Goal: Task Accomplishment & Management: Use online tool/utility

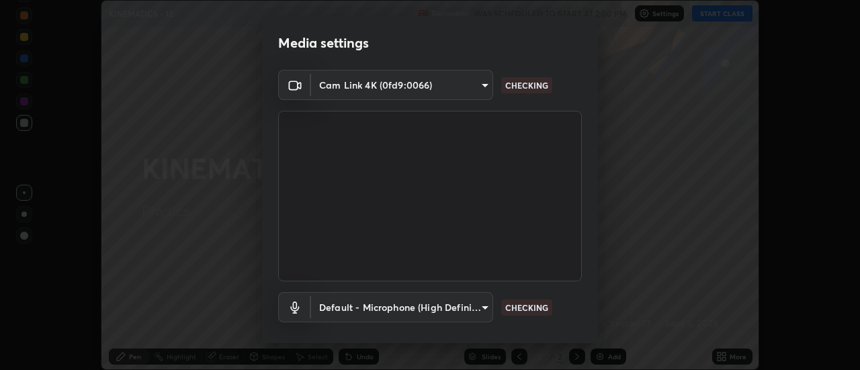
scroll to position [71, 0]
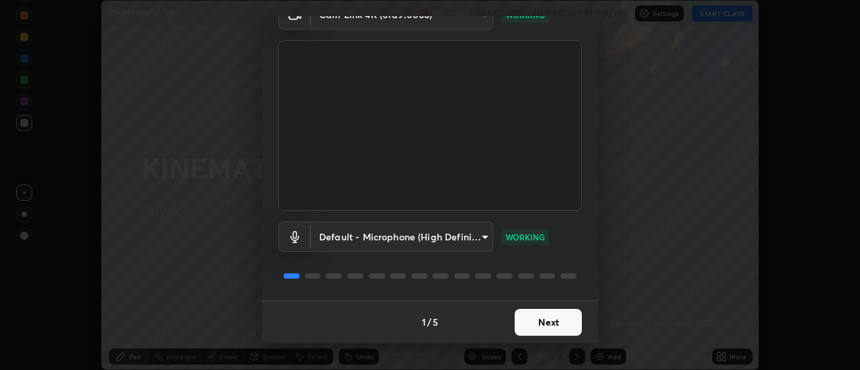
click at [557, 318] on button "Next" at bounding box center [548, 322] width 67 height 27
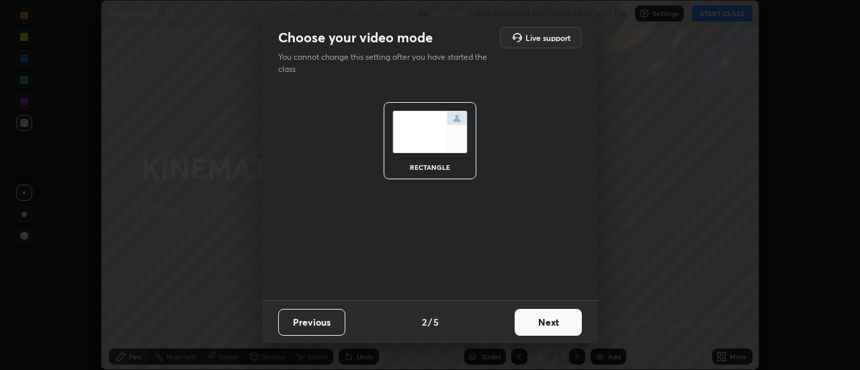
click at [567, 324] on button "Next" at bounding box center [548, 322] width 67 height 27
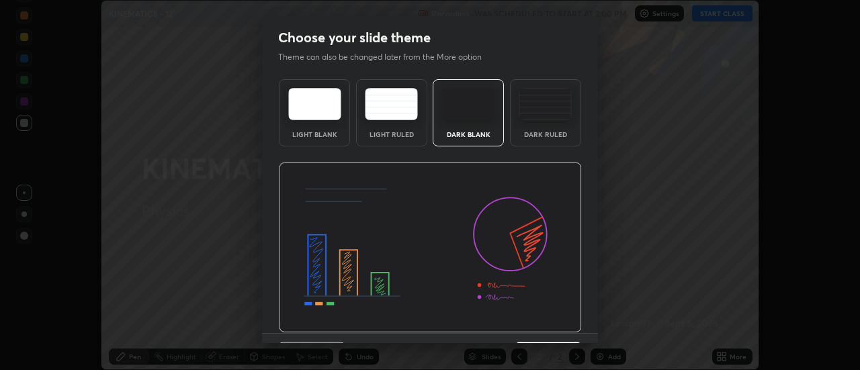
click at [572, 329] on img at bounding box center [430, 248] width 303 height 171
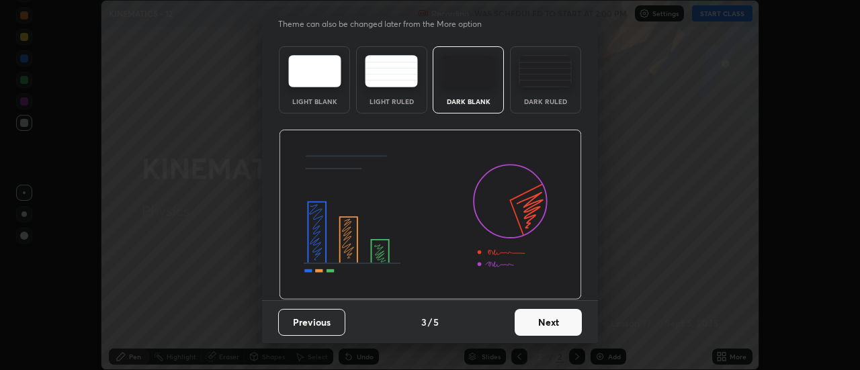
click at [561, 325] on button "Next" at bounding box center [548, 322] width 67 height 27
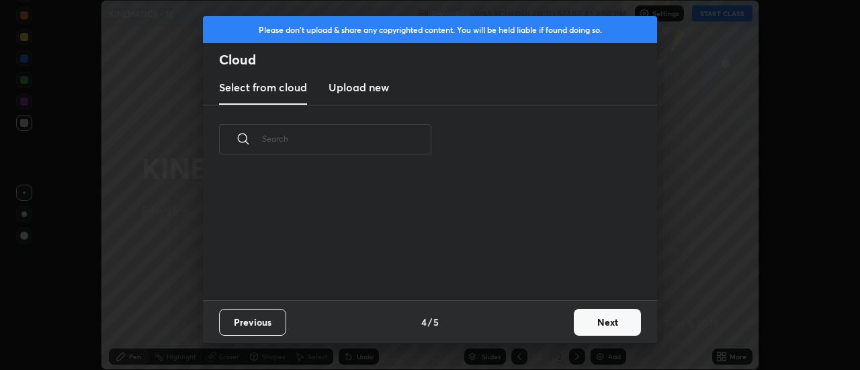
click at [611, 329] on button "Next" at bounding box center [607, 322] width 67 height 27
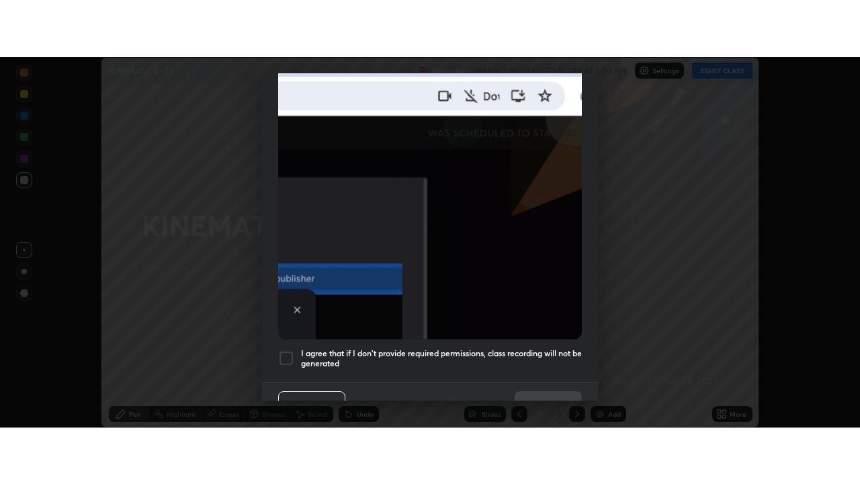
scroll to position [345, 0]
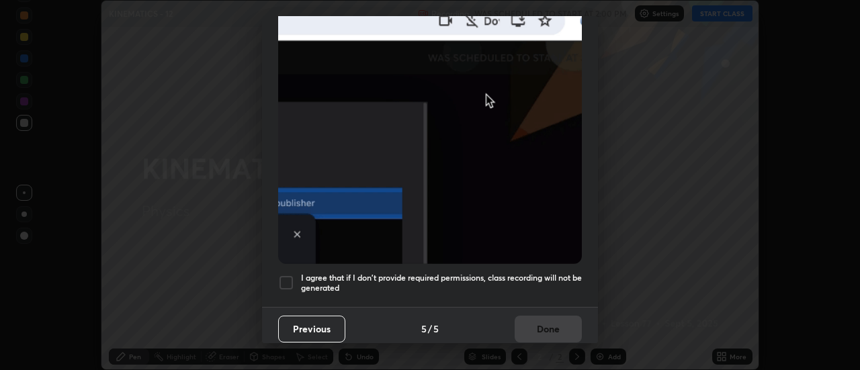
click at [288, 279] on div at bounding box center [286, 283] width 16 height 16
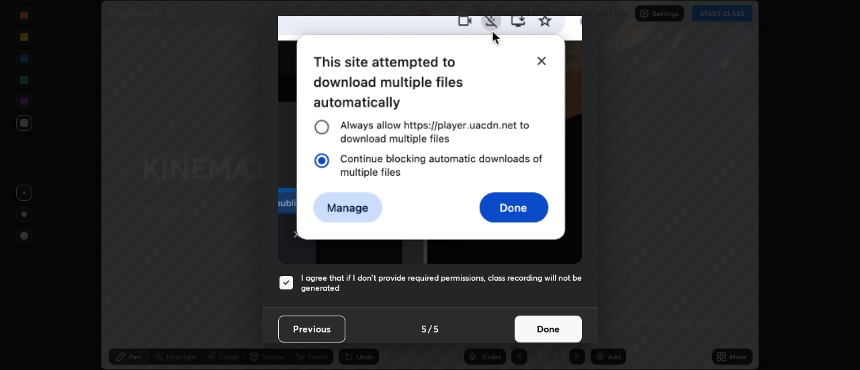
click at [563, 326] on button "Done" at bounding box center [548, 329] width 67 height 27
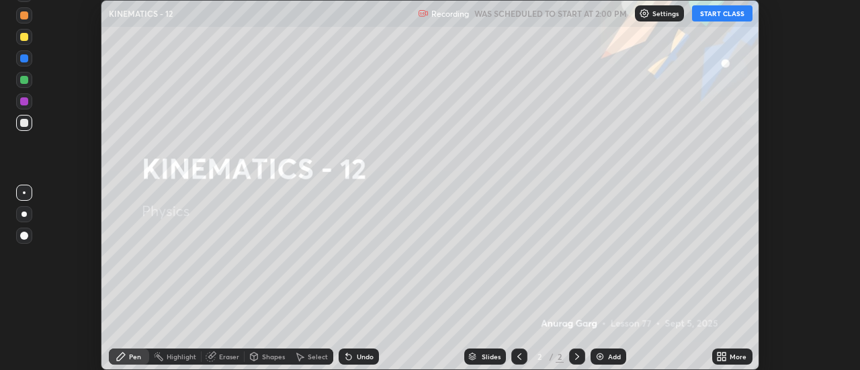
click at [743, 13] on button "START CLASS" at bounding box center [722, 13] width 60 height 16
click at [726, 352] on icon at bounding box center [721, 356] width 11 height 11
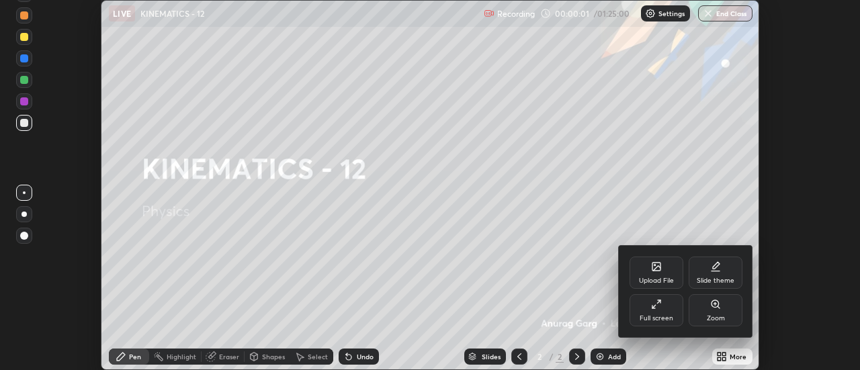
click at [669, 314] on div "Full screen" at bounding box center [657, 310] width 54 height 32
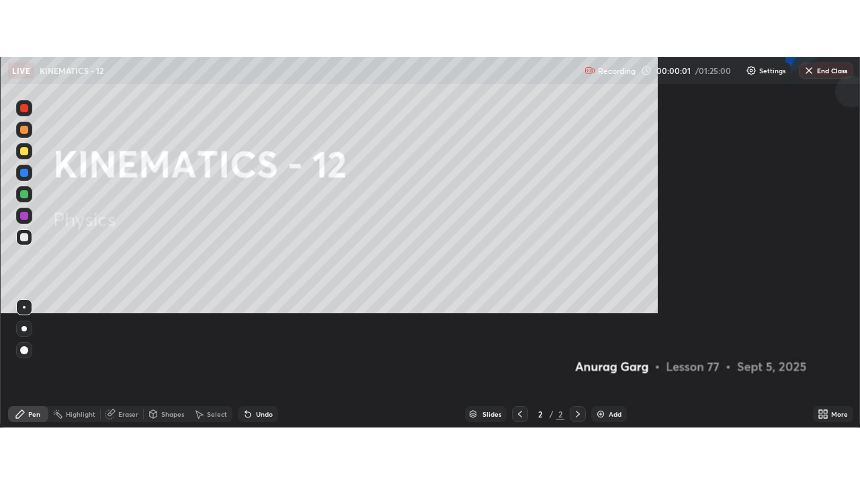
scroll to position [484, 860]
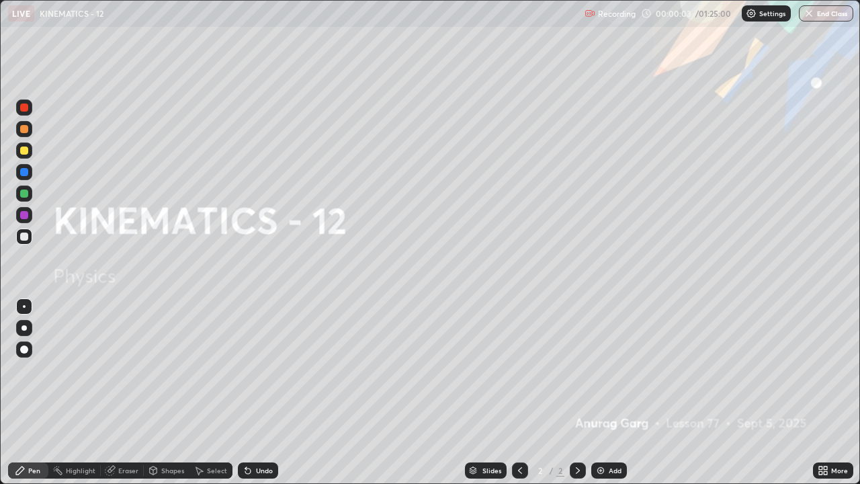
click at [24, 328] on div at bounding box center [23, 327] width 5 height 5
click at [614, 370] on div "Add" at bounding box center [615, 470] width 13 height 7
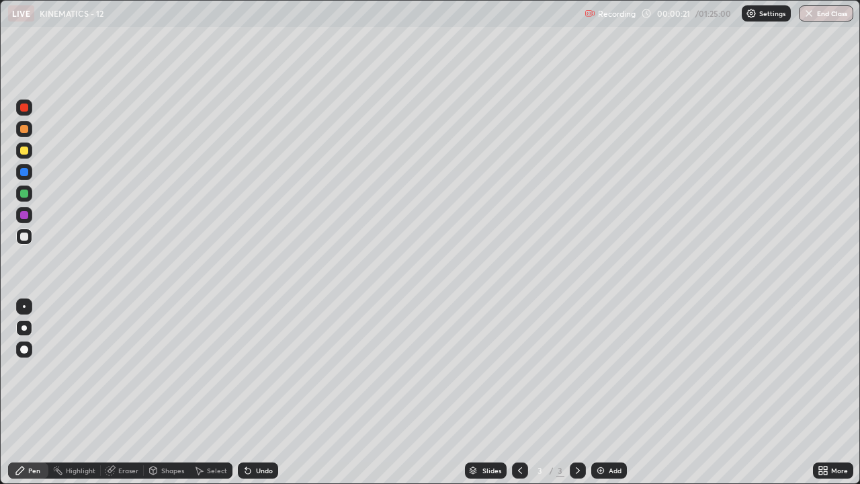
click at [267, 370] on div "Undo" at bounding box center [264, 470] width 17 height 7
click at [130, 370] on div "Eraser" at bounding box center [128, 470] width 20 height 7
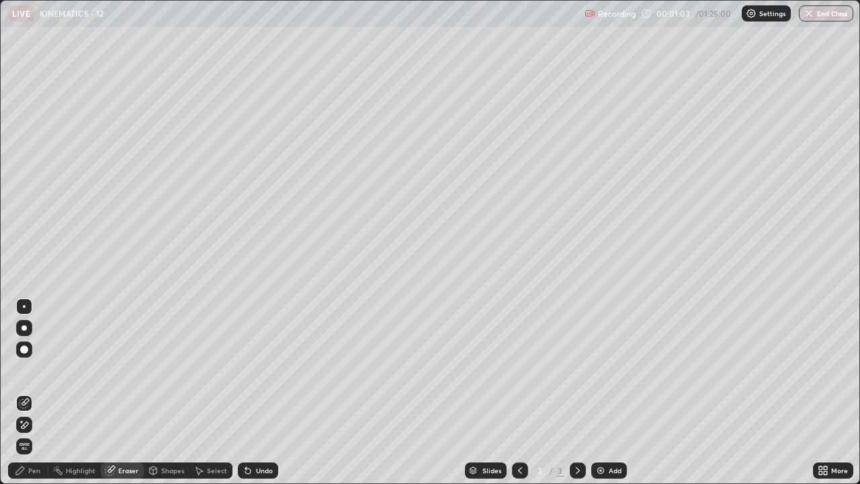
click at [42, 370] on div "Pen" at bounding box center [28, 470] width 40 height 16
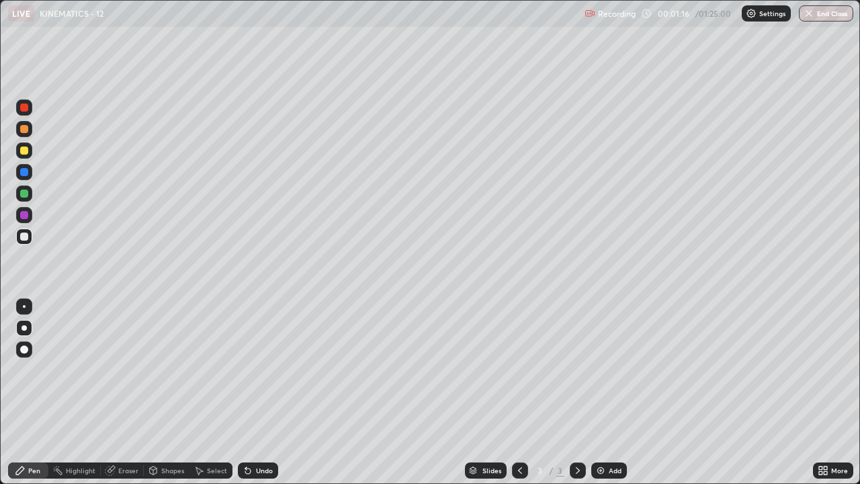
click at [24, 150] on div at bounding box center [24, 150] width 8 height 8
click at [217, 370] on div "Select" at bounding box center [210, 470] width 43 height 16
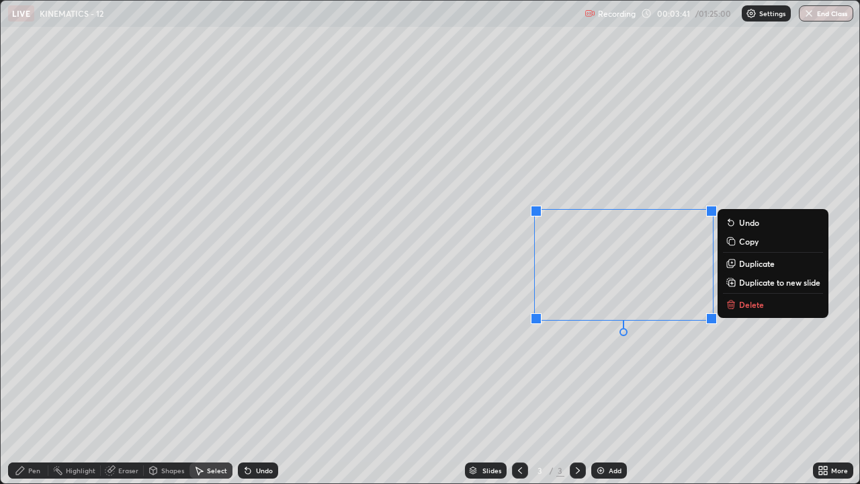
click at [742, 307] on p "Delete" at bounding box center [751, 304] width 25 height 11
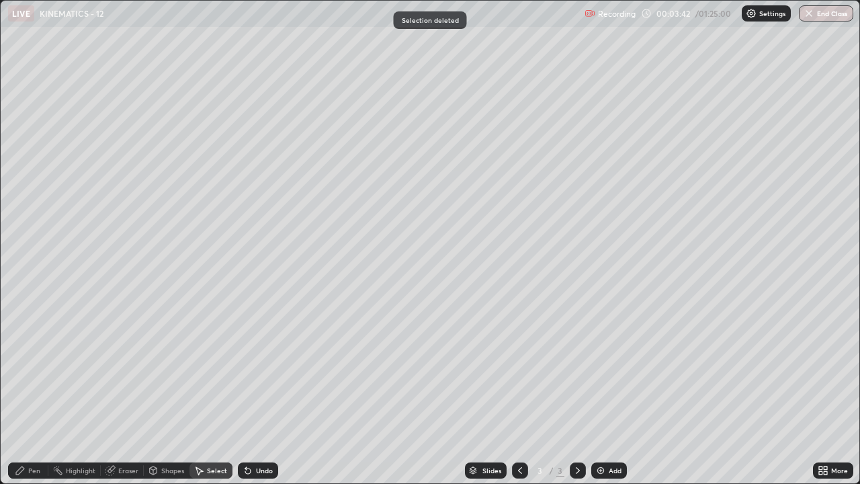
click at [614, 370] on div "Add" at bounding box center [615, 470] width 13 height 7
click at [163, 196] on div "0 ° Undo Copy Duplicate Duplicate to new slide Delete" at bounding box center [430, 242] width 859 height 482
click at [34, 370] on div "Pen" at bounding box center [28, 470] width 40 height 16
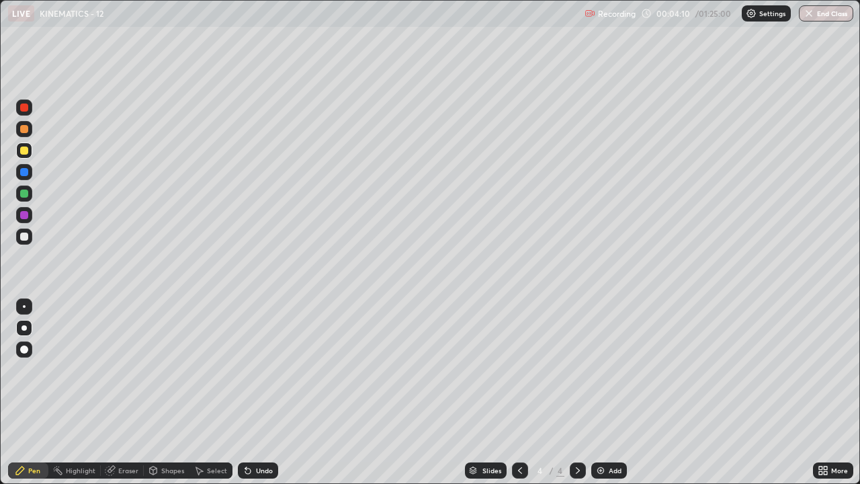
click at [29, 238] on div at bounding box center [24, 236] width 16 height 16
click at [220, 370] on div "Select" at bounding box center [217, 470] width 20 height 7
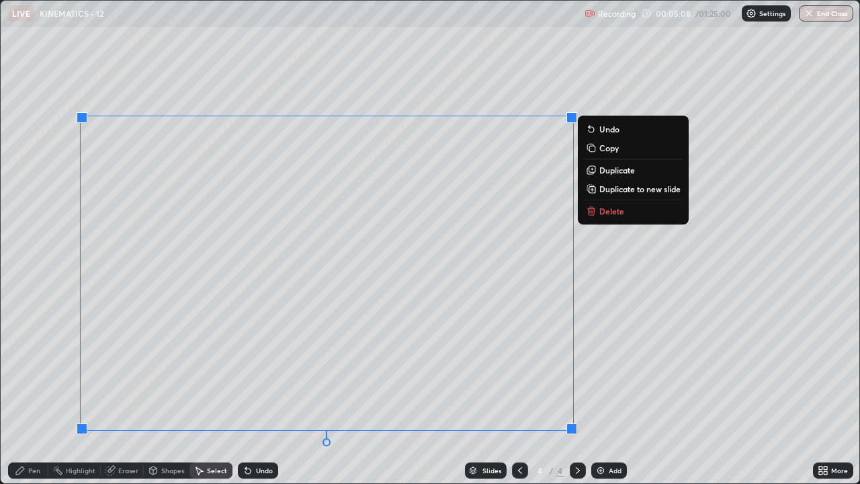
click at [583, 212] on button "Delete" at bounding box center [633, 211] width 100 height 16
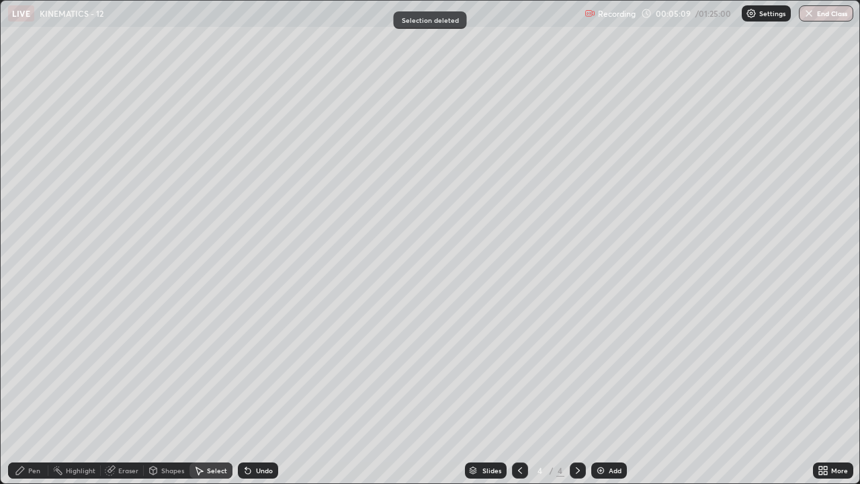
click at [519, 370] on icon at bounding box center [520, 470] width 11 height 11
click at [36, 370] on div "Pen" at bounding box center [28, 470] width 40 height 16
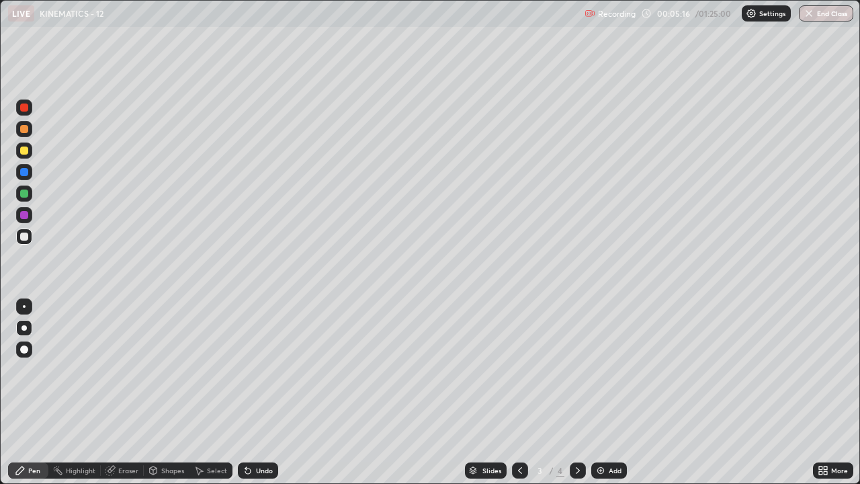
click at [24, 152] on div at bounding box center [24, 150] width 8 height 8
click at [121, 370] on div "Eraser" at bounding box center [128, 470] width 20 height 7
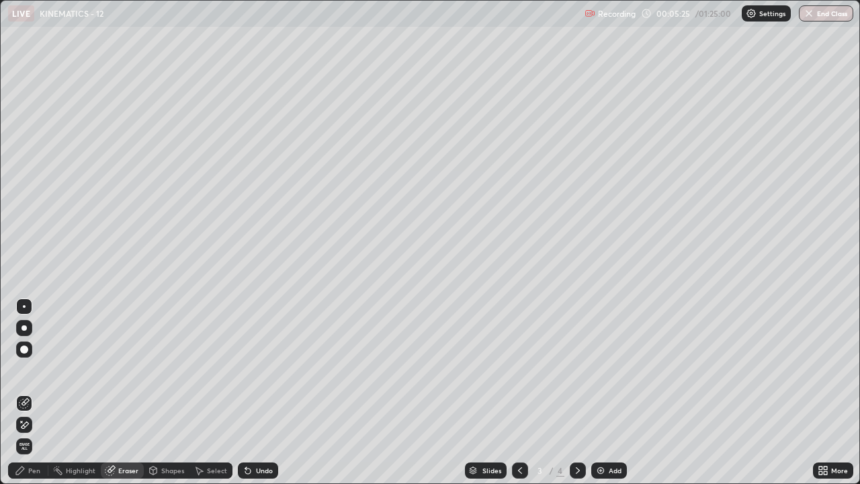
click at [36, 370] on div "Pen" at bounding box center [34, 470] width 12 height 7
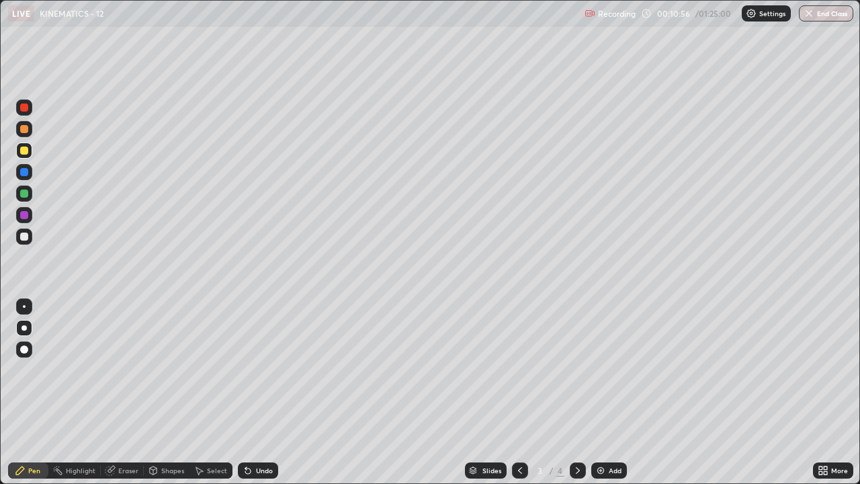
click at [575, 370] on icon at bounding box center [577, 470] width 11 height 11
click at [31, 234] on div at bounding box center [24, 236] width 16 height 16
click at [266, 370] on div "Undo" at bounding box center [264, 470] width 17 height 7
click at [212, 370] on div "Select" at bounding box center [217, 470] width 20 height 7
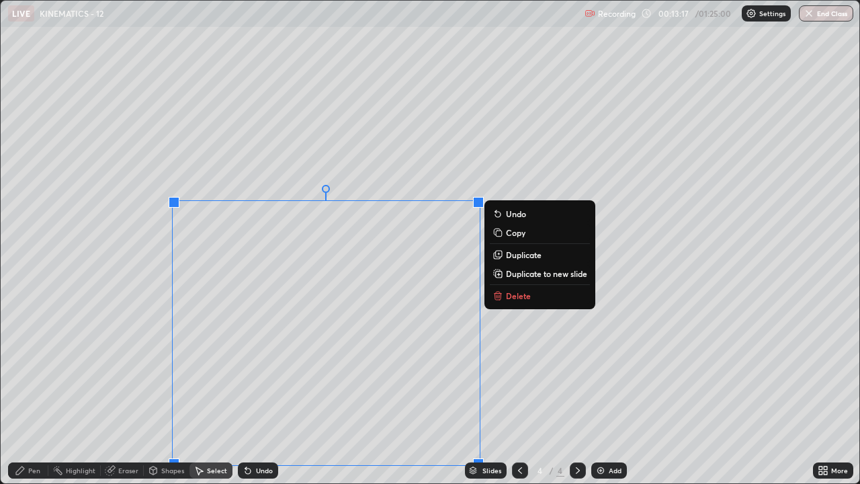
click at [517, 302] on button "Delete" at bounding box center [540, 296] width 100 height 16
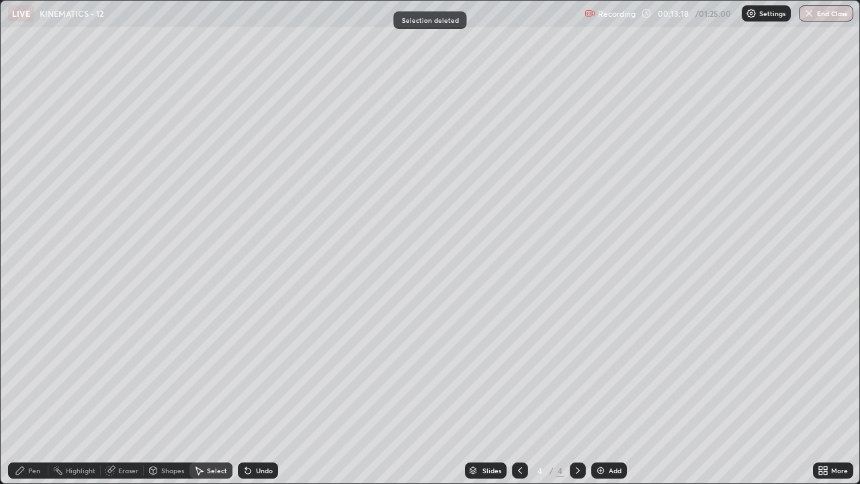
click at [34, 370] on div "Pen" at bounding box center [28, 470] width 40 height 16
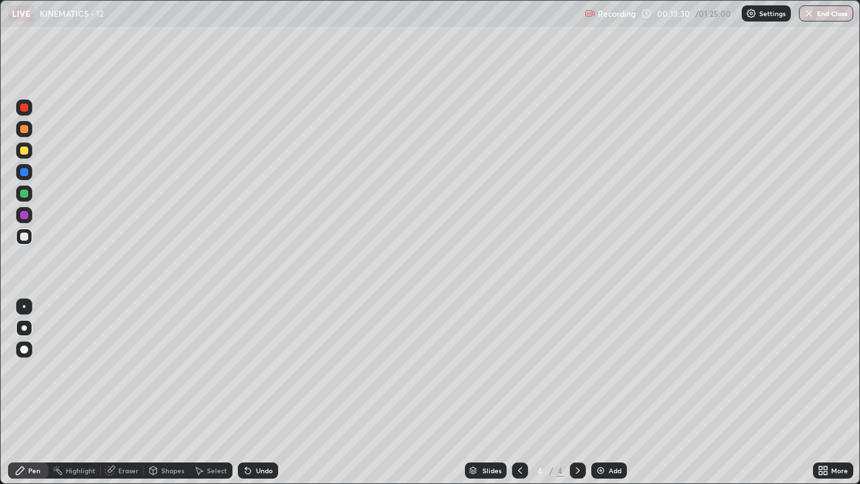
click at [261, 370] on div "Undo" at bounding box center [264, 470] width 17 height 7
click at [262, 370] on div "Undo" at bounding box center [264, 470] width 17 height 7
click at [261, 370] on div "Undo" at bounding box center [264, 470] width 17 height 7
click at [259, 370] on div "Undo" at bounding box center [264, 470] width 17 height 7
click at [257, 370] on div "Undo" at bounding box center [264, 470] width 17 height 7
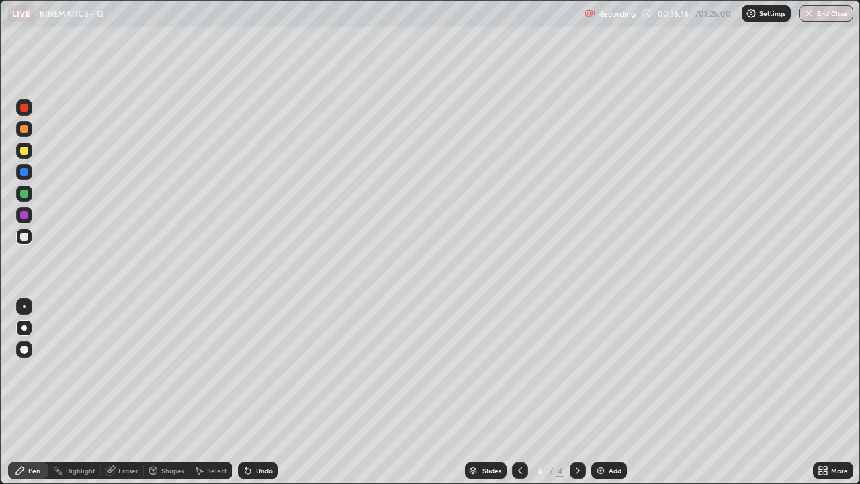
click at [30, 150] on div at bounding box center [24, 150] width 16 height 16
click at [602, 370] on img at bounding box center [600, 470] width 11 height 11
click at [602, 370] on div "Add" at bounding box center [609, 470] width 36 height 16
click at [29, 235] on div at bounding box center [24, 236] width 16 height 16
click at [30, 152] on div at bounding box center [24, 150] width 16 height 16
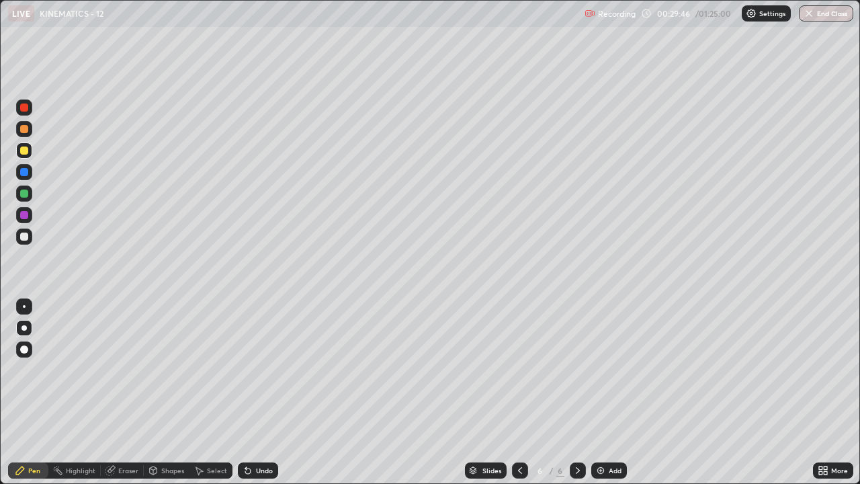
click at [22, 130] on div at bounding box center [24, 129] width 8 height 8
click at [214, 370] on div "Select" at bounding box center [217, 470] width 20 height 7
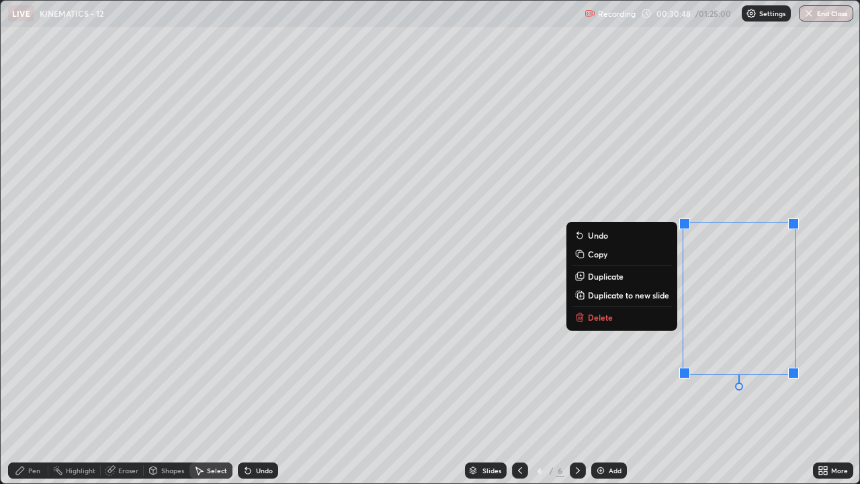
click at [615, 322] on button "Delete" at bounding box center [622, 317] width 100 height 16
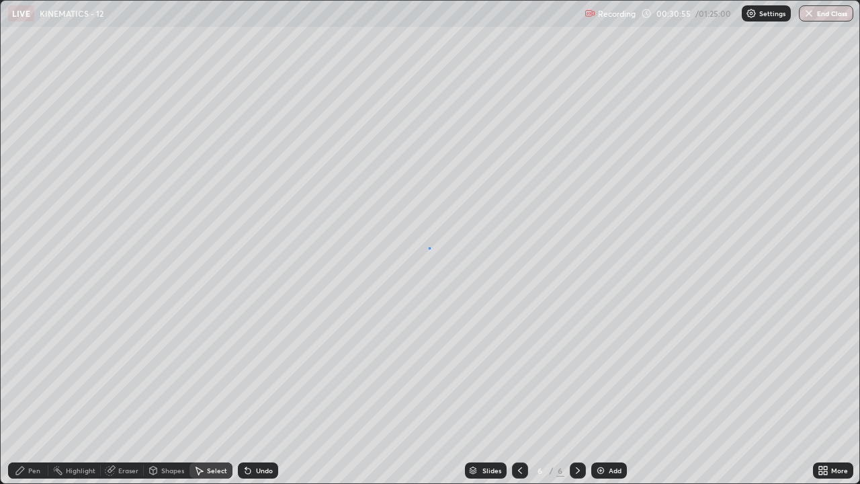
click at [0, 0] on div at bounding box center [0, 0] width 0 height 0
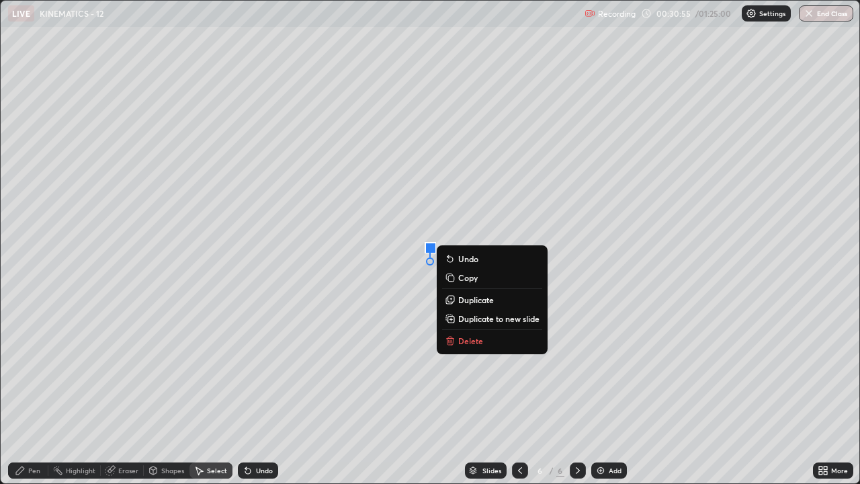
click at [425, 249] on div at bounding box center [430, 248] width 11 height 11
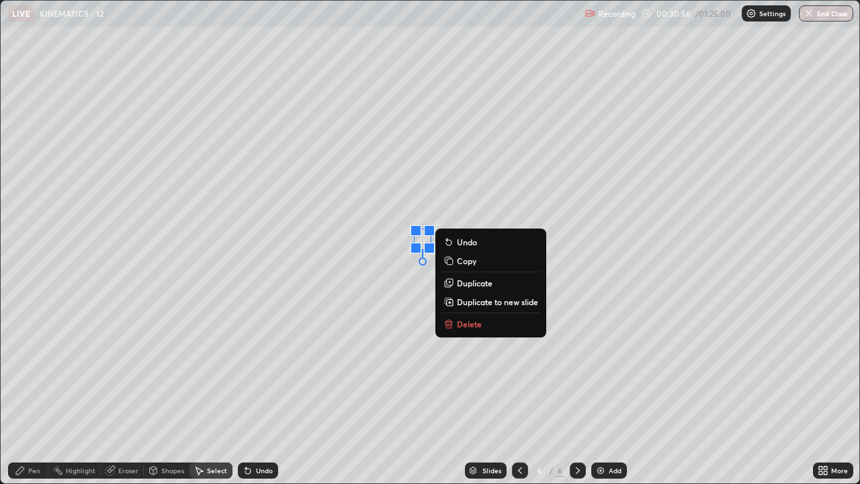
click at [335, 307] on div "0 ° Undo Copy Duplicate Duplicate to new slide Delete" at bounding box center [430, 242] width 859 height 482
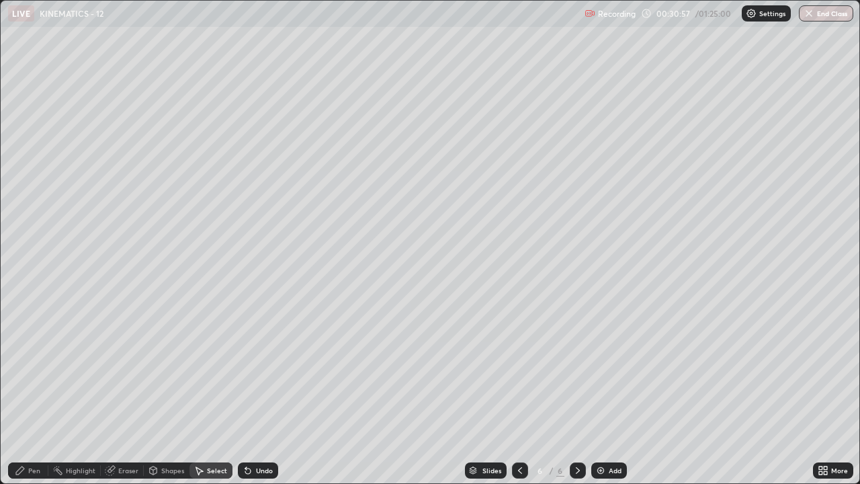
click at [42, 370] on div "Pen" at bounding box center [28, 470] width 40 height 16
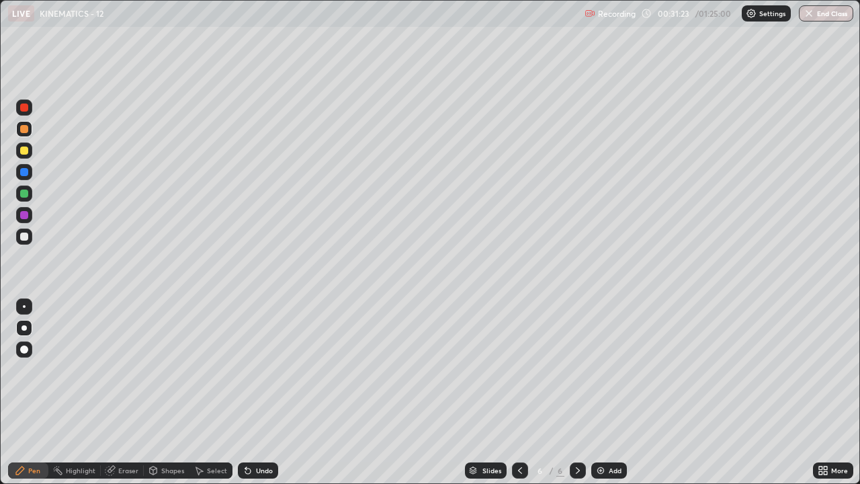
click at [19, 231] on div at bounding box center [24, 236] width 16 height 16
click at [264, 370] on div "Undo" at bounding box center [258, 470] width 40 height 16
click at [265, 370] on div "Undo" at bounding box center [264, 470] width 17 height 7
click at [264, 370] on div "Undo" at bounding box center [264, 470] width 17 height 7
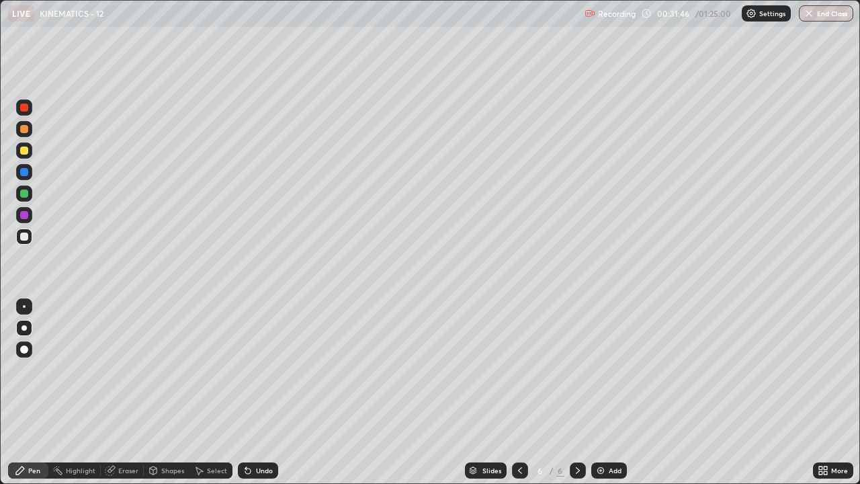
click at [263, 370] on div "Undo" at bounding box center [258, 470] width 40 height 16
click at [264, 370] on div "Undo" at bounding box center [258, 470] width 40 height 16
click at [266, 370] on div "Undo" at bounding box center [264, 470] width 17 height 7
click at [604, 370] on div "Add" at bounding box center [609, 470] width 36 height 16
click at [519, 370] on icon at bounding box center [520, 470] width 11 height 11
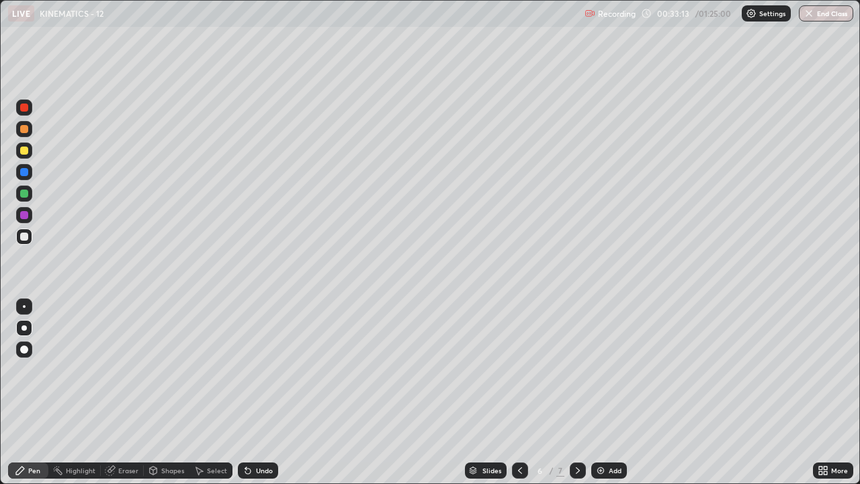
click at [576, 370] on icon at bounding box center [577, 470] width 11 height 11
click at [521, 370] on icon at bounding box center [520, 470] width 11 height 11
click at [576, 370] on icon at bounding box center [577, 470] width 11 height 11
click at [518, 370] on icon at bounding box center [520, 470] width 4 height 7
click at [26, 129] on div at bounding box center [24, 129] width 8 height 8
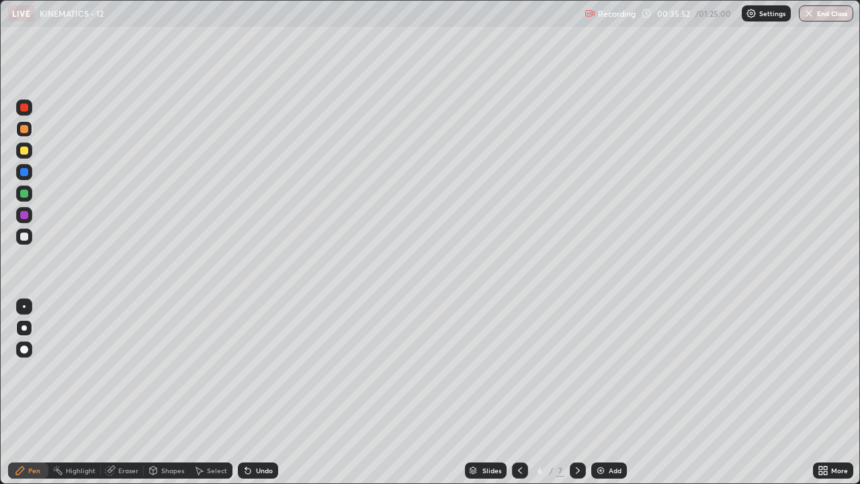
click at [29, 343] on div at bounding box center [24, 349] width 16 height 16
click at [576, 370] on icon at bounding box center [577, 470] width 11 height 11
click at [593, 370] on div "Add" at bounding box center [609, 470] width 36 height 16
click at [27, 153] on div at bounding box center [24, 150] width 8 height 8
click at [24, 327] on div at bounding box center [23, 327] width 5 height 5
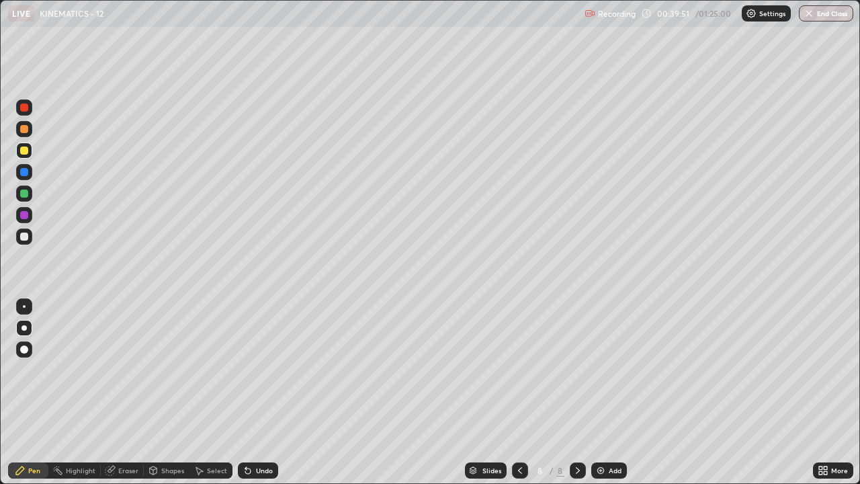
click at [31, 237] on div at bounding box center [24, 236] width 16 height 16
click at [126, 370] on div "Eraser" at bounding box center [128, 470] width 20 height 7
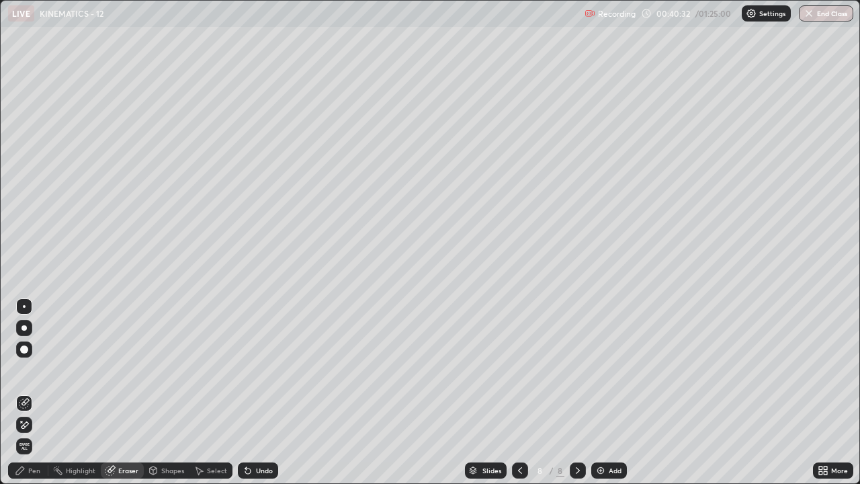
click at [40, 370] on div "Pen" at bounding box center [28, 470] width 40 height 16
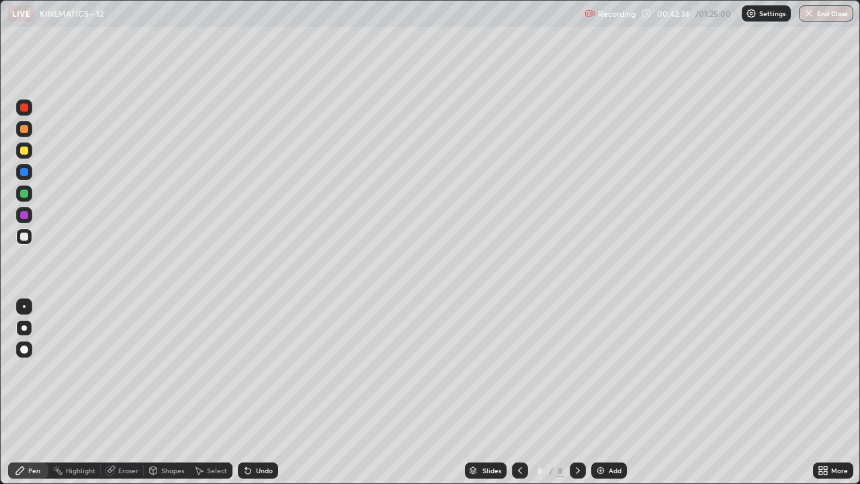
click at [132, 370] on div "Eraser" at bounding box center [128, 470] width 20 height 7
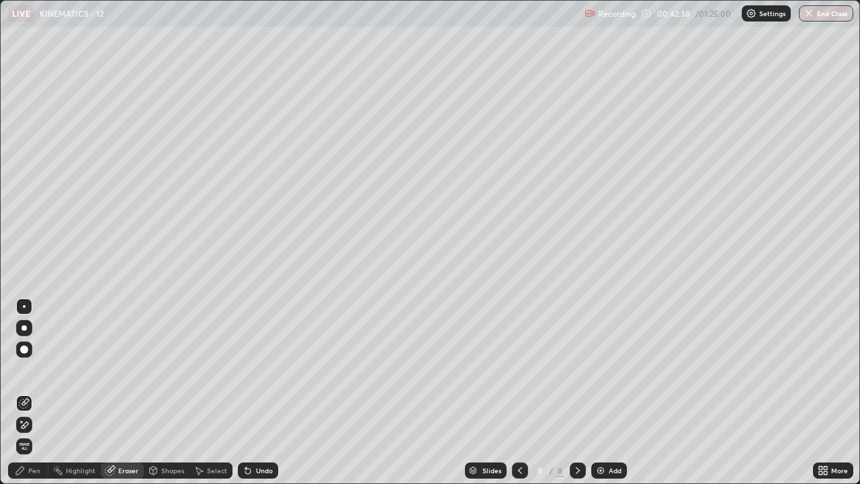
click at [250, 370] on icon at bounding box center [248, 470] width 11 height 11
click at [253, 370] on div "Undo" at bounding box center [258, 470] width 40 height 16
click at [256, 370] on div "Undo" at bounding box center [258, 470] width 40 height 16
click at [257, 370] on div "Undo" at bounding box center [264, 470] width 17 height 7
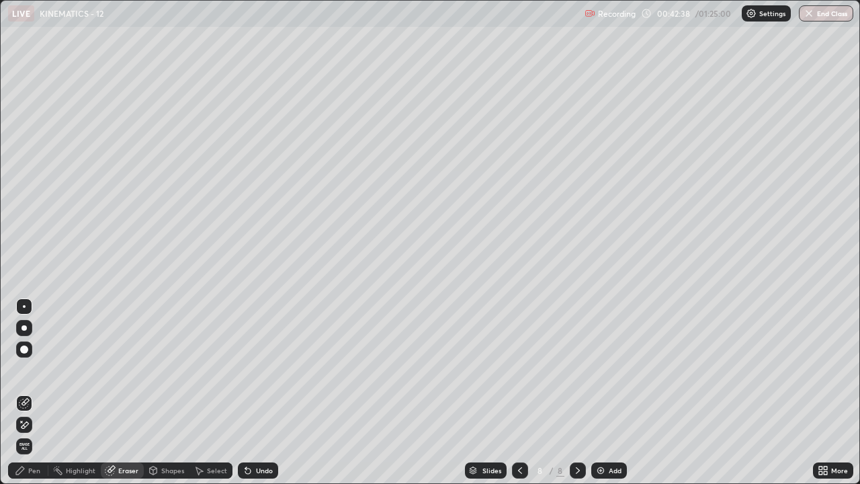
click at [257, 370] on div "Undo" at bounding box center [258, 470] width 40 height 16
click at [258, 370] on div "Undo" at bounding box center [264, 470] width 17 height 7
click at [259, 370] on div "Undo" at bounding box center [264, 470] width 17 height 7
click at [261, 370] on div "Undo" at bounding box center [264, 470] width 17 height 7
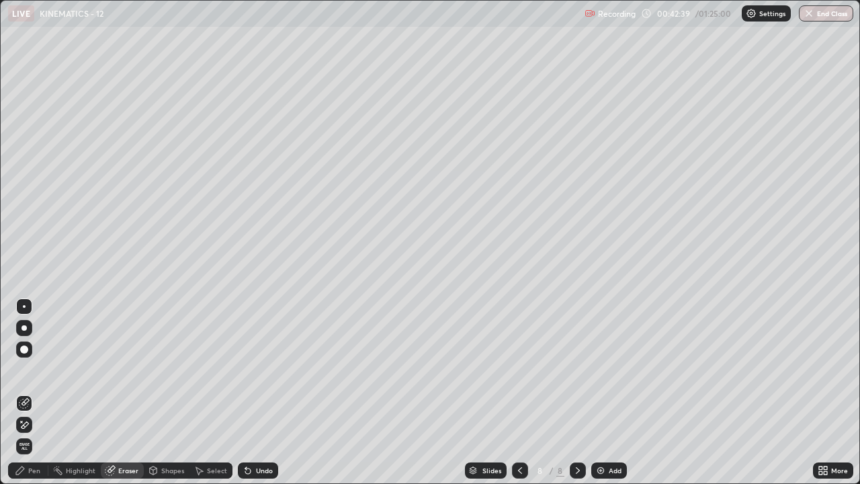
click at [263, 370] on div "Undo" at bounding box center [264, 470] width 17 height 7
click at [261, 370] on div "Undo" at bounding box center [264, 470] width 17 height 7
click at [260, 370] on div "Undo" at bounding box center [264, 470] width 17 height 7
click at [259, 370] on div "Undo" at bounding box center [264, 470] width 17 height 7
click at [258, 370] on div "Undo" at bounding box center [258, 470] width 40 height 16
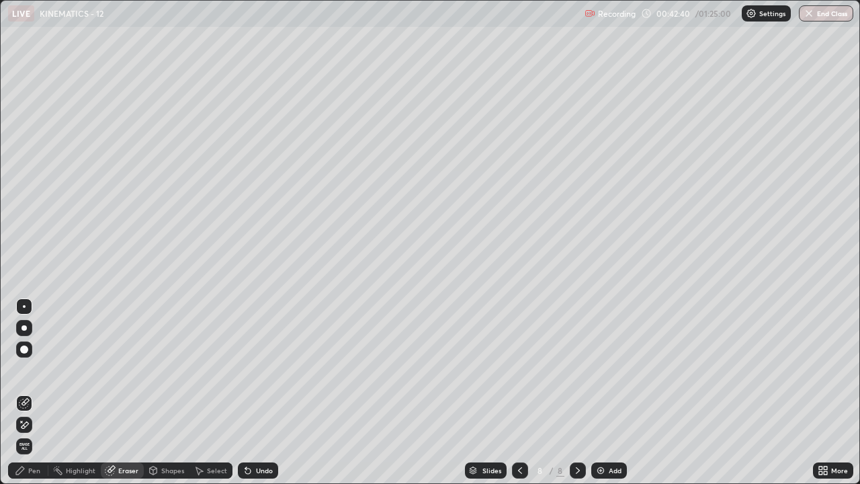
click at [255, 370] on div "Undo" at bounding box center [258, 470] width 40 height 16
click at [256, 370] on div "Undo" at bounding box center [264, 470] width 17 height 7
click at [257, 370] on div "Undo" at bounding box center [264, 470] width 17 height 7
click at [256, 370] on div "Undo" at bounding box center [264, 470] width 17 height 7
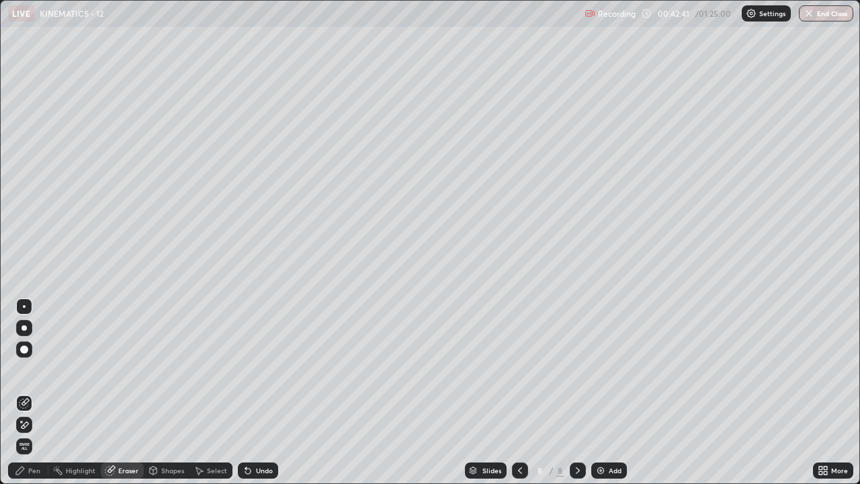
click at [256, 370] on div "Undo" at bounding box center [264, 470] width 17 height 7
click at [257, 370] on div "Undo" at bounding box center [264, 470] width 17 height 7
click at [256, 370] on div "Undo" at bounding box center [264, 470] width 17 height 7
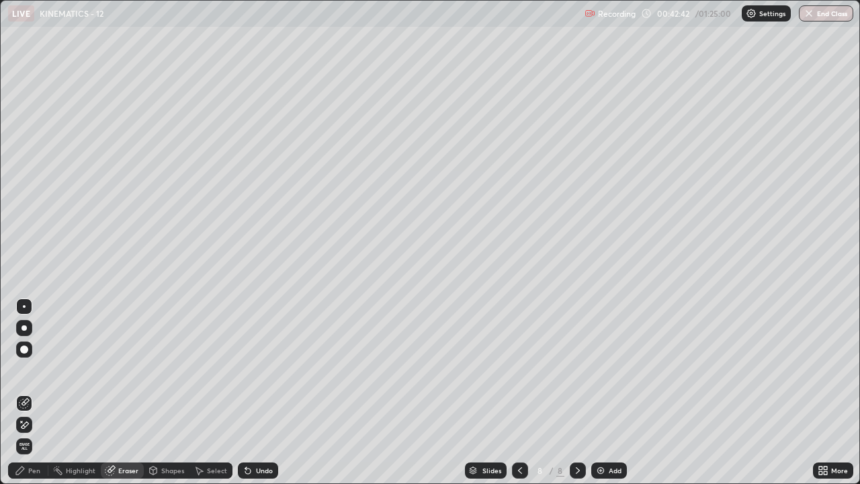
click at [258, 370] on div "Undo" at bounding box center [264, 470] width 17 height 7
click at [256, 370] on div "Undo" at bounding box center [264, 470] width 17 height 7
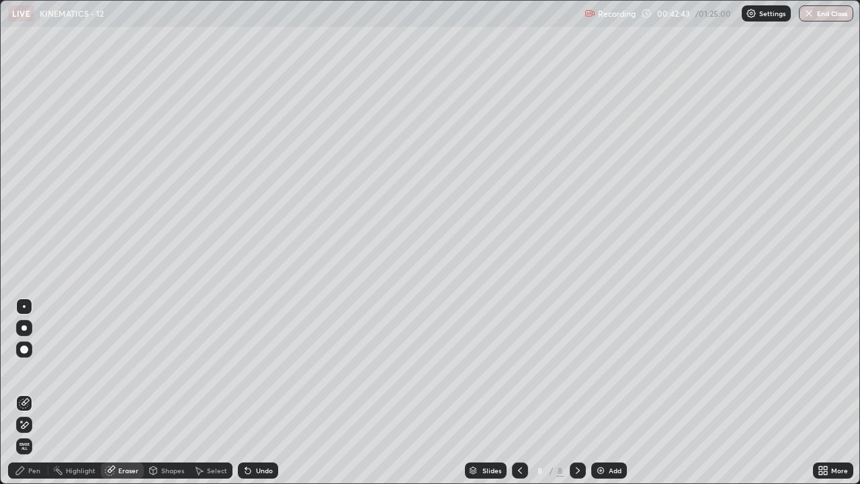
click at [256, 370] on div "Undo" at bounding box center [264, 470] width 17 height 7
click at [253, 370] on div "Undo" at bounding box center [258, 470] width 40 height 16
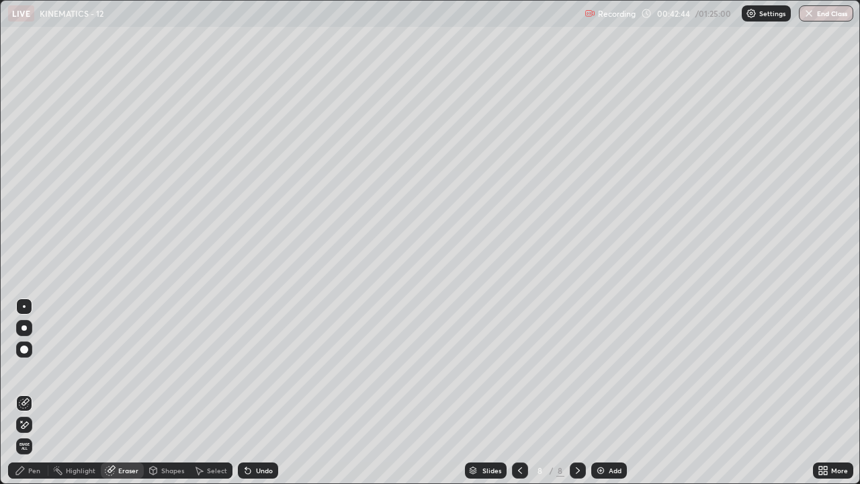
click at [256, 370] on div "Undo" at bounding box center [264, 470] width 17 height 7
click at [253, 370] on div "Undo" at bounding box center [258, 470] width 40 height 16
click at [257, 370] on div "Undo" at bounding box center [264, 470] width 17 height 7
click at [257, 370] on div "Undo" at bounding box center [258, 470] width 40 height 16
click at [258, 370] on div "Undo" at bounding box center [258, 470] width 40 height 16
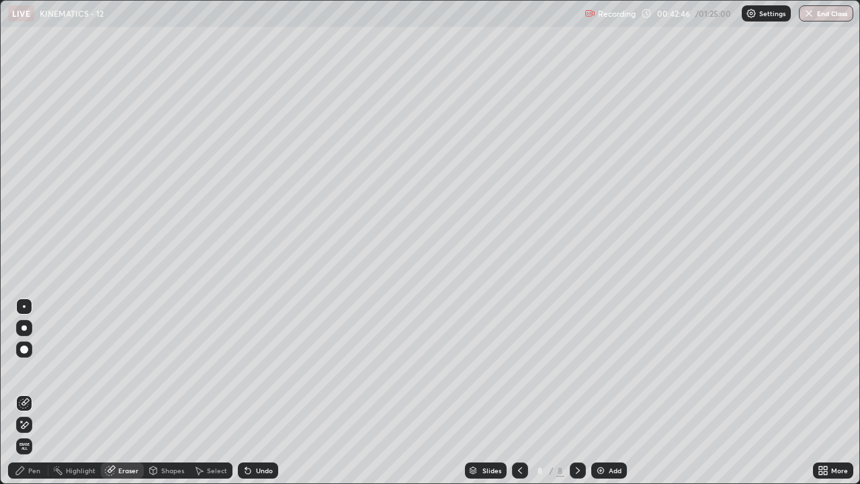
click at [261, 370] on div "Undo" at bounding box center [264, 470] width 17 height 7
click at [262, 370] on div "Undo" at bounding box center [264, 470] width 17 height 7
click at [39, 370] on div "Pen" at bounding box center [34, 470] width 12 height 7
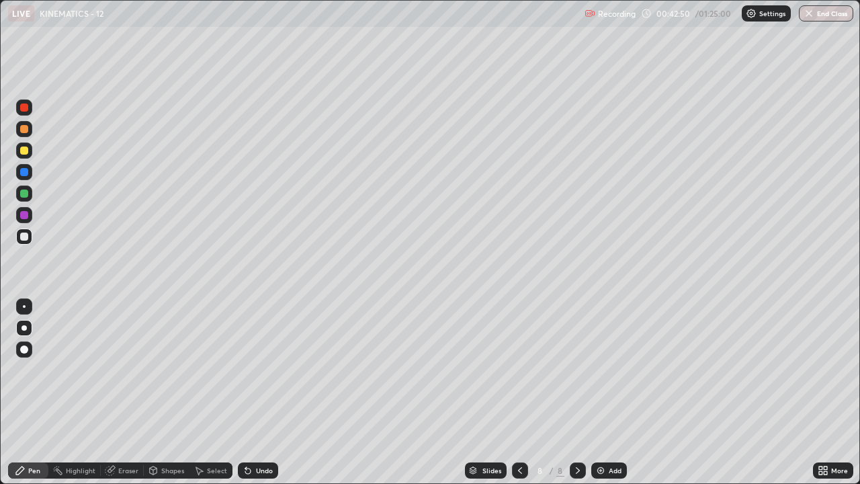
click at [26, 150] on div at bounding box center [24, 150] width 8 height 8
click at [263, 370] on div "Undo" at bounding box center [264, 470] width 17 height 7
click at [269, 370] on div "Undo" at bounding box center [264, 470] width 17 height 7
click at [519, 370] on icon at bounding box center [520, 470] width 11 height 11
click at [520, 370] on icon at bounding box center [520, 470] width 11 height 11
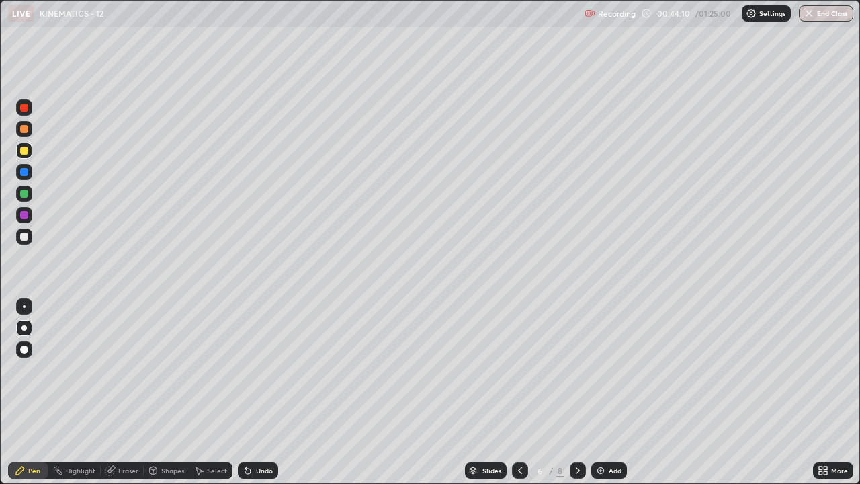
click at [582, 370] on div at bounding box center [578, 470] width 16 height 16
click at [577, 370] on icon at bounding box center [577, 470] width 11 height 11
click at [515, 370] on div at bounding box center [520, 470] width 16 height 27
click at [521, 370] on icon at bounding box center [520, 470] width 11 height 11
click at [578, 370] on div at bounding box center [578, 470] width 16 height 16
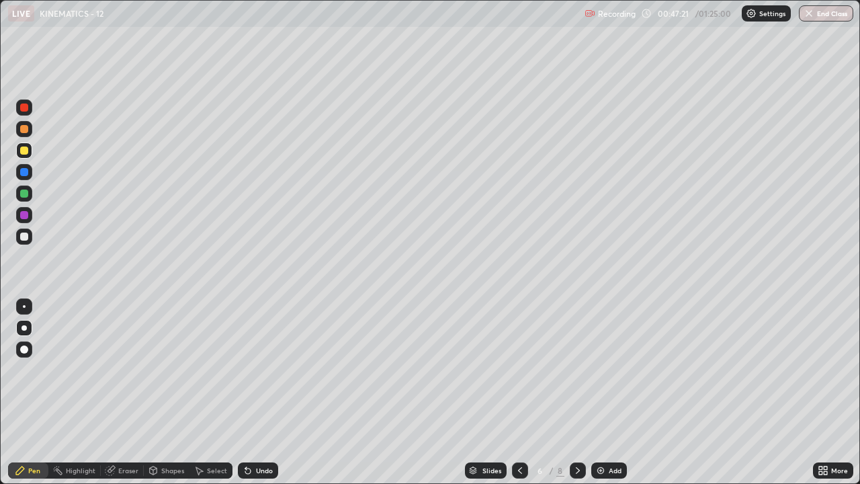
click at [576, 370] on icon at bounding box center [577, 470] width 11 height 11
click at [525, 370] on div at bounding box center [520, 470] width 16 height 16
click at [579, 370] on div at bounding box center [578, 470] width 16 height 16
click at [525, 370] on div at bounding box center [520, 470] width 16 height 16
click at [259, 370] on div "Undo" at bounding box center [264, 470] width 17 height 7
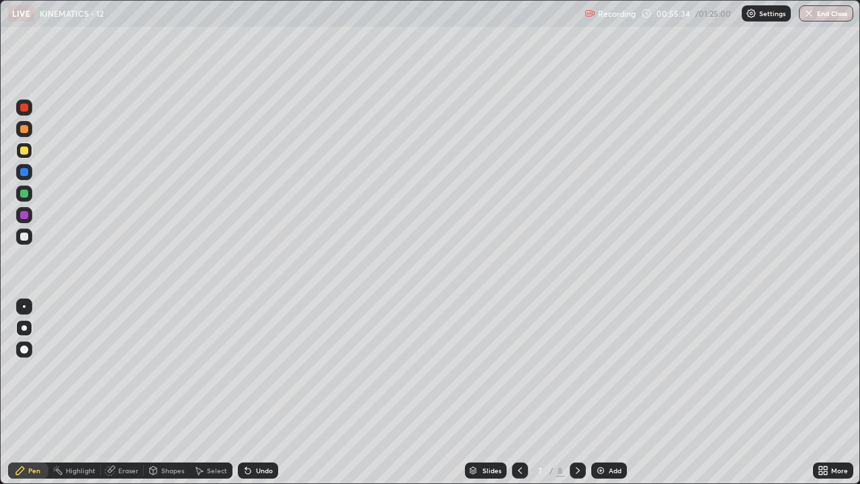
click at [611, 370] on div "Add" at bounding box center [615, 470] width 13 height 7
click at [25, 239] on div at bounding box center [24, 236] width 8 height 8
click at [576, 370] on icon at bounding box center [577, 470] width 11 height 11
click at [607, 370] on div "Add" at bounding box center [609, 470] width 36 height 16
click at [131, 370] on div "Eraser" at bounding box center [122, 470] width 43 height 16
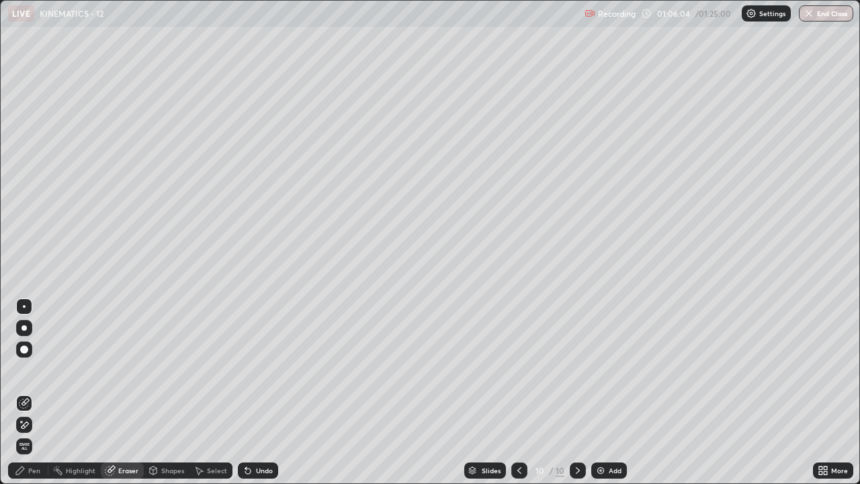
click at [37, 370] on div "Pen" at bounding box center [28, 470] width 40 height 16
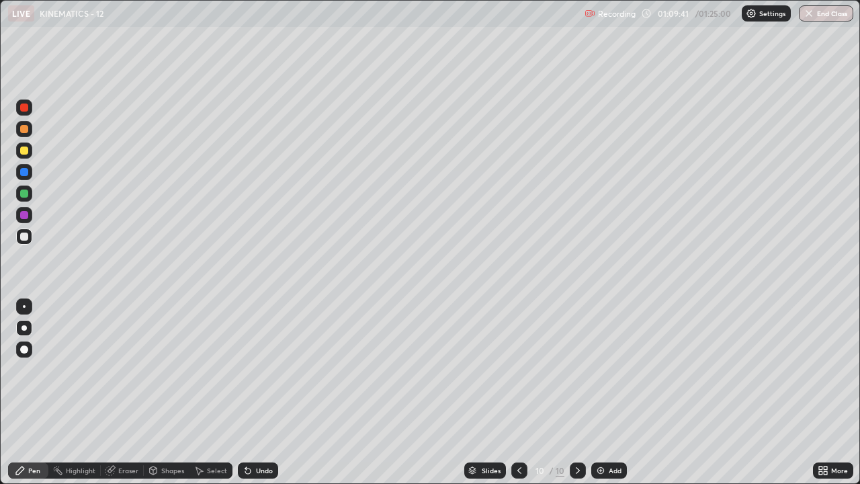
click at [609, 370] on div "Add" at bounding box center [615, 470] width 13 height 7
click at [544, 370] on div "11" at bounding box center [539, 470] width 13 height 8
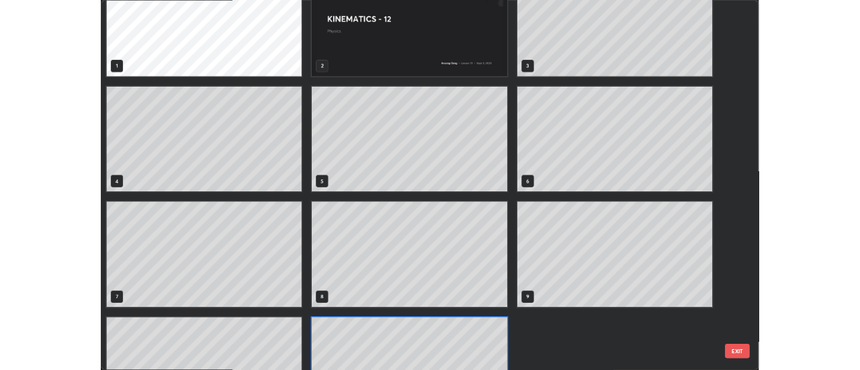
scroll to position [48, 0]
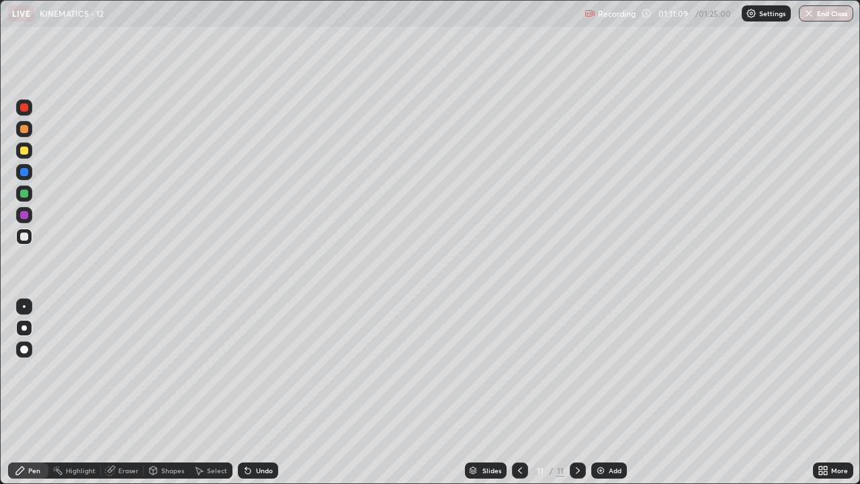
click at [614, 370] on div "Add" at bounding box center [615, 470] width 13 height 7
click at [825, 370] on icon at bounding box center [825, 472] width 3 height 3
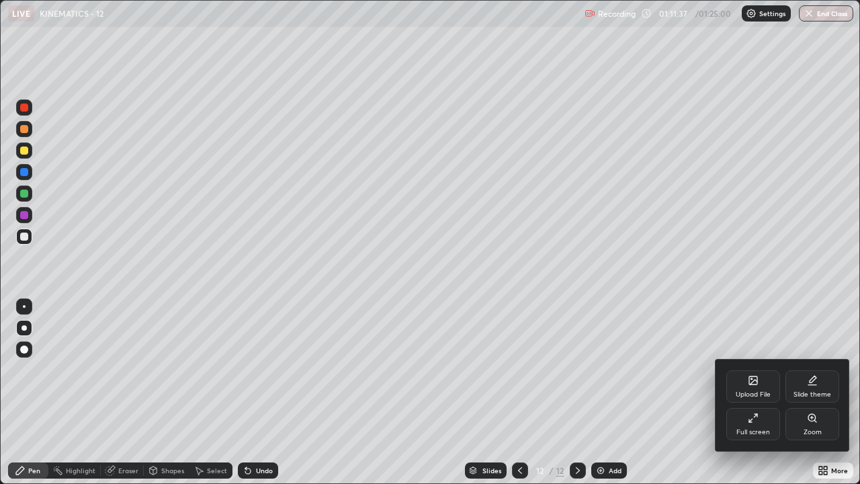
click at [757, 370] on div "Full screen" at bounding box center [753, 432] width 34 height 7
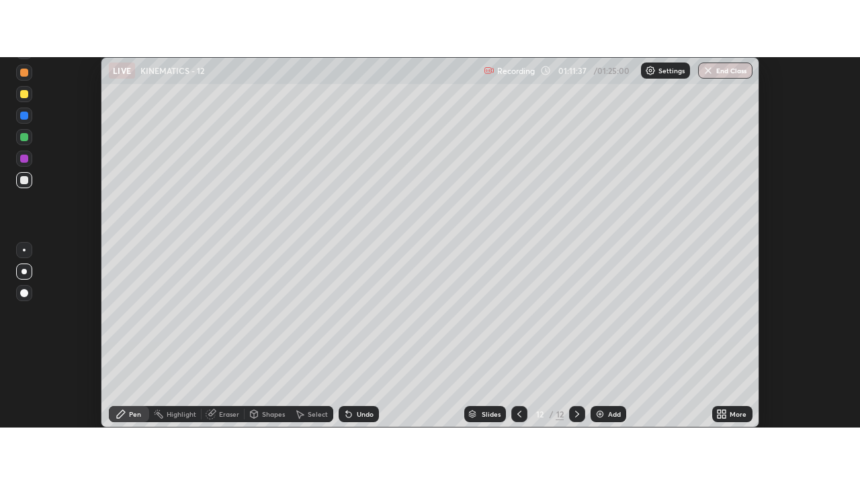
scroll to position [66816, 66326]
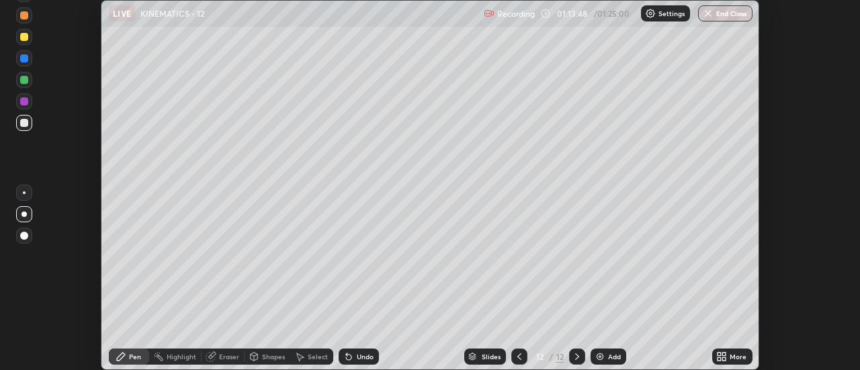
click at [222, 354] on div "Eraser" at bounding box center [229, 356] width 20 height 7
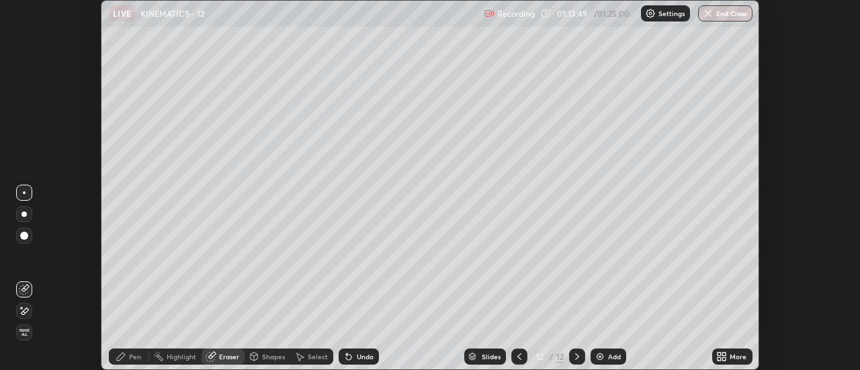
click at [740, 355] on div "More" at bounding box center [738, 356] width 17 height 7
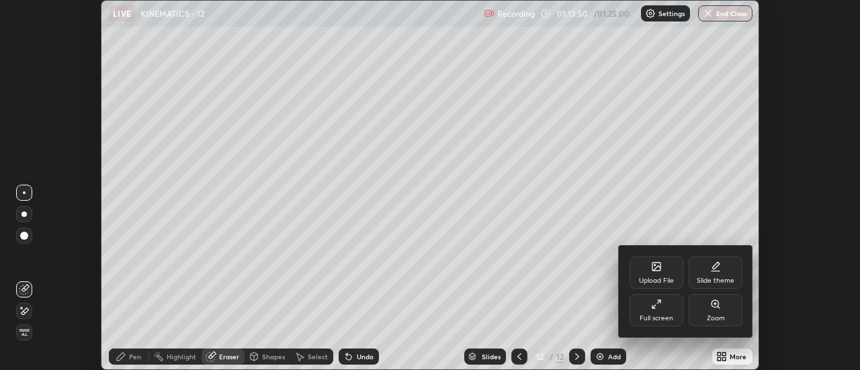
click at [666, 306] on div "Full screen" at bounding box center [657, 310] width 54 height 32
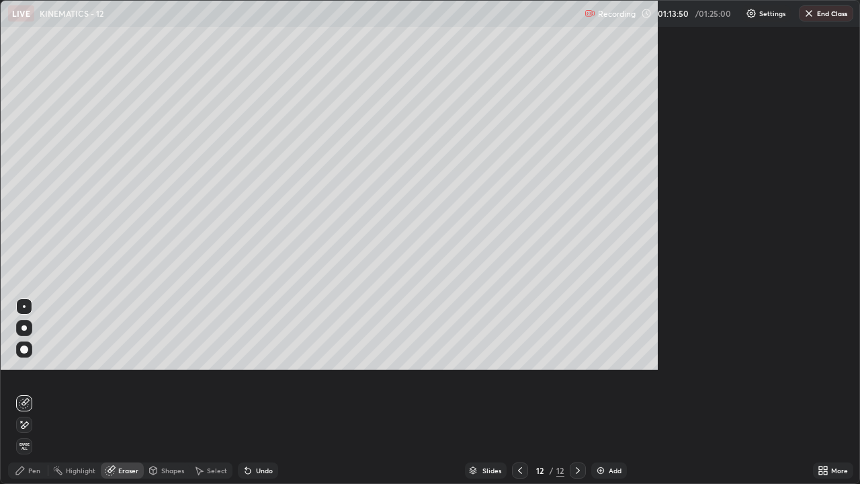
scroll to position [484, 860]
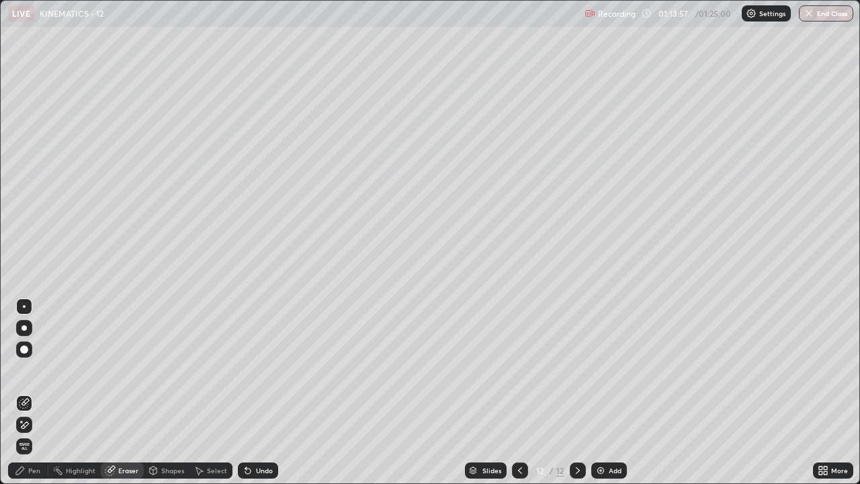
click at [38, 370] on div "Pen" at bounding box center [28, 470] width 40 height 16
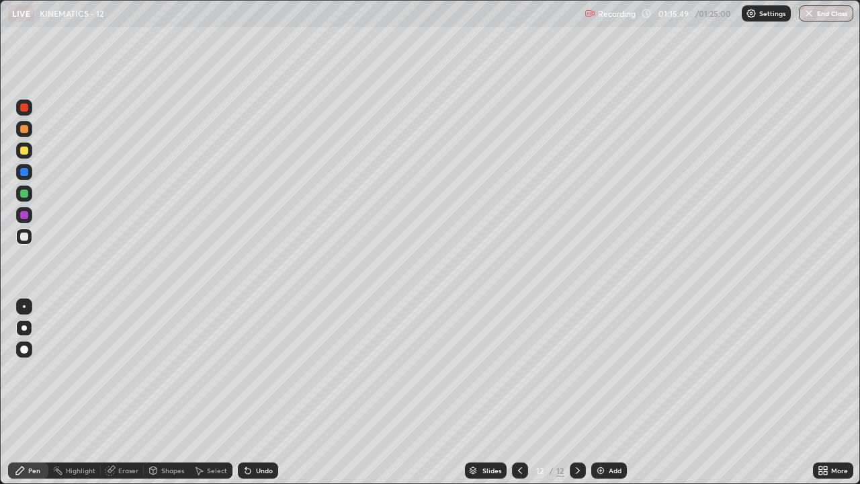
click at [265, 370] on div "Undo" at bounding box center [264, 470] width 17 height 7
click at [267, 370] on div "Undo" at bounding box center [264, 470] width 17 height 7
click at [265, 370] on div "Undo" at bounding box center [264, 470] width 17 height 7
click at [266, 370] on div "Undo" at bounding box center [264, 470] width 17 height 7
click at [598, 370] on img at bounding box center [600, 470] width 11 height 11
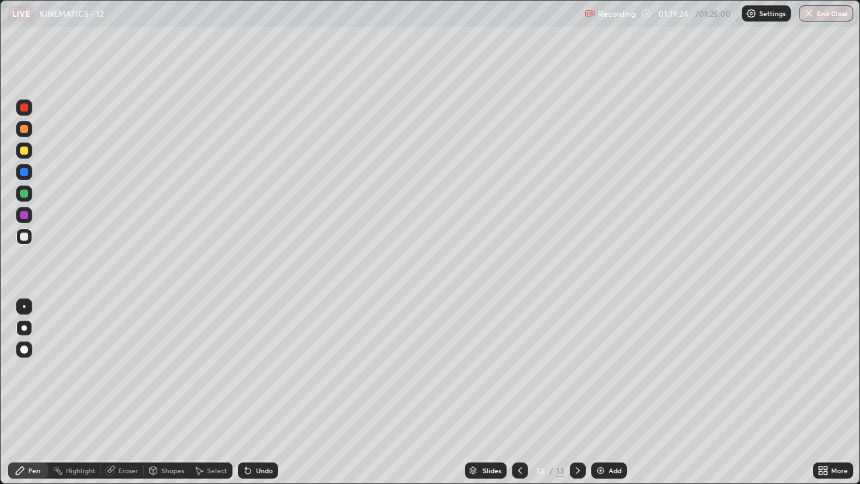
click at [275, 370] on div "Undo" at bounding box center [258, 470] width 40 height 16
click at [273, 370] on div "Undo" at bounding box center [258, 470] width 40 height 16
click at [673, 10] on div "01:20:18" at bounding box center [675, 13] width 38 height 8
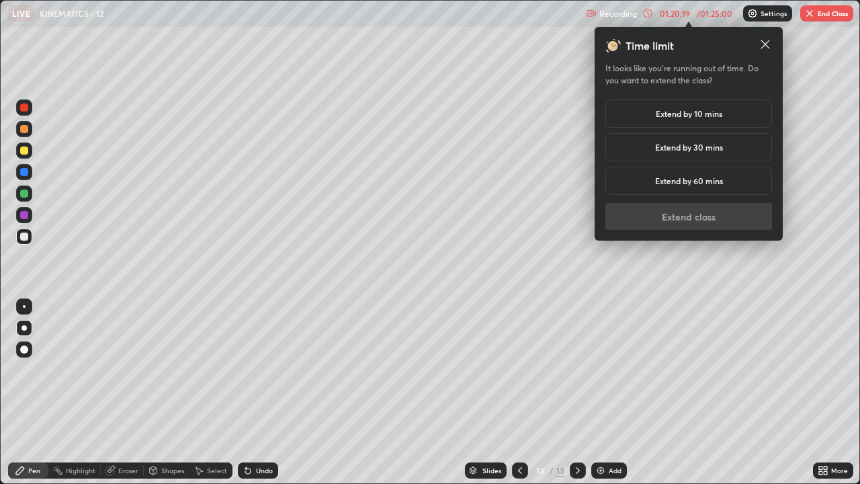
click at [673, 113] on h5 "Extend by 10 mins" at bounding box center [689, 113] width 67 height 12
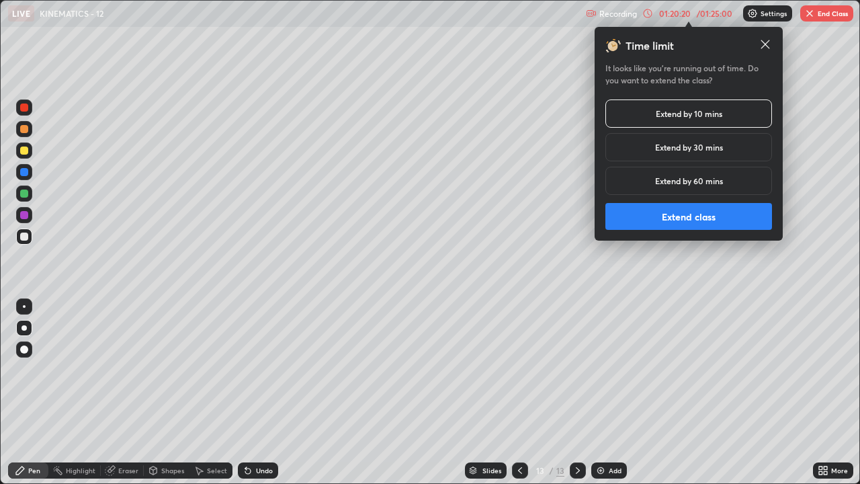
click at [680, 214] on button "Extend class" at bounding box center [688, 216] width 167 height 27
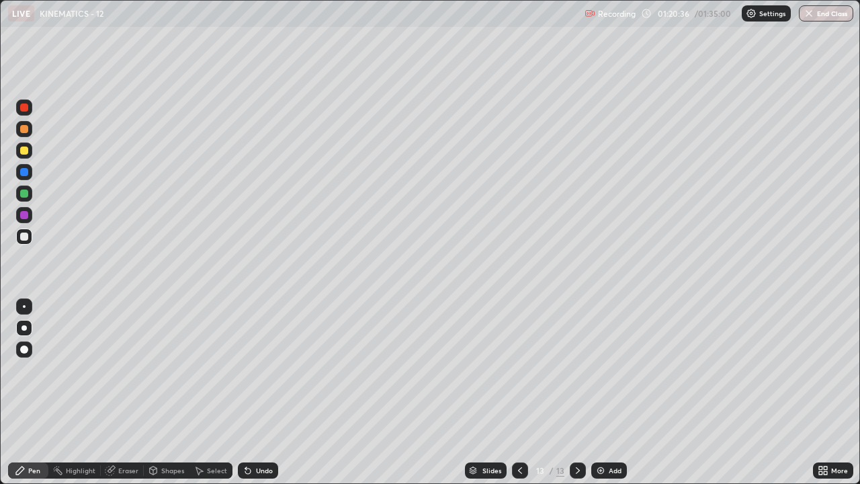
click at [31, 152] on div at bounding box center [24, 150] width 16 height 16
click at [603, 370] on div "Add" at bounding box center [609, 470] width 36 height 16
click at [826, 15] on button "End Class" at bounding box center [826, 13] width 54 height 16
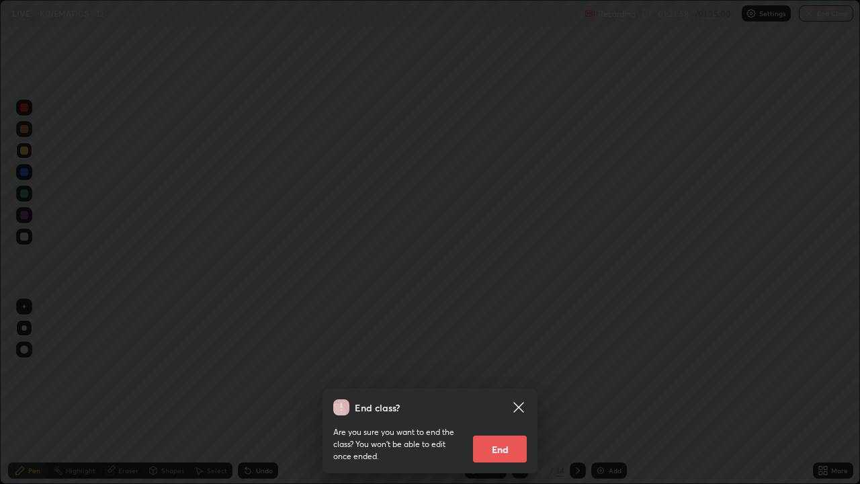
click at [500, 370] on button "End" at bounding box center [500, 448] width 54 height 27
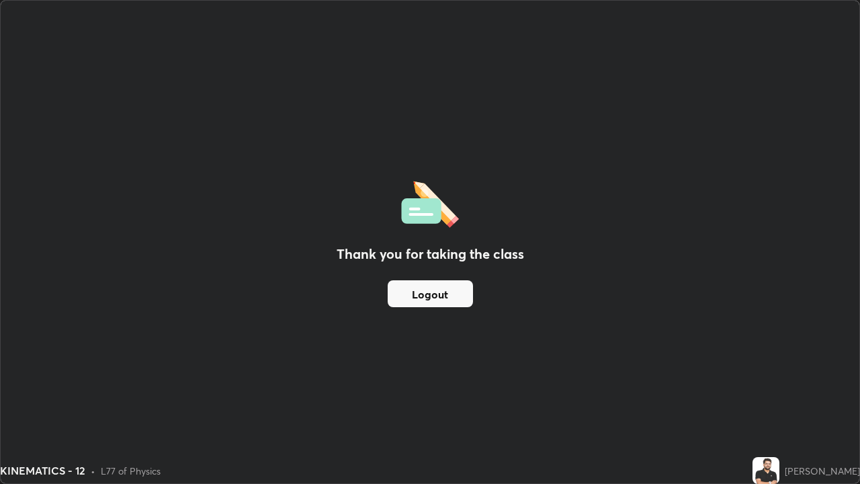
click at [455, 294] on button "Logout" at bounding box center [430, 293] width 85 height 27
